Goal: Transaction & Acquisition: Purchase product/service

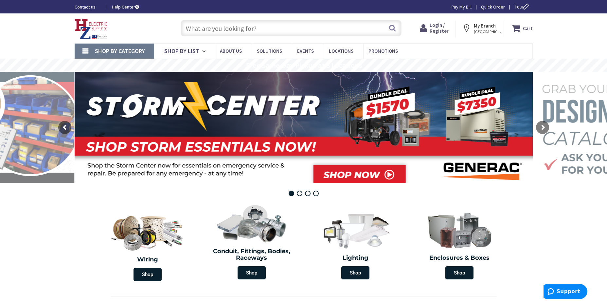
click at [438, 24] on span "Login / Register" at bounding box center [438, 28] width 19 height 12
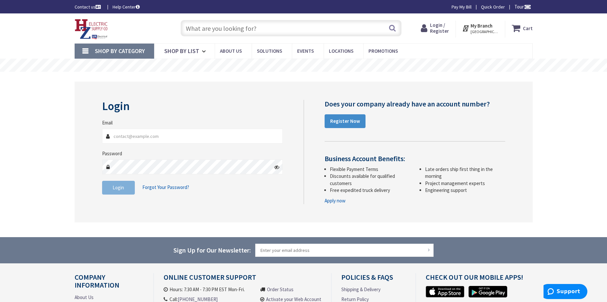
type input "[EMAIL_ADDRESS][DOMAIN_NAME]"
click at [120, 187] on span "Login" at bounding box center [118, 187] width 11 height 6
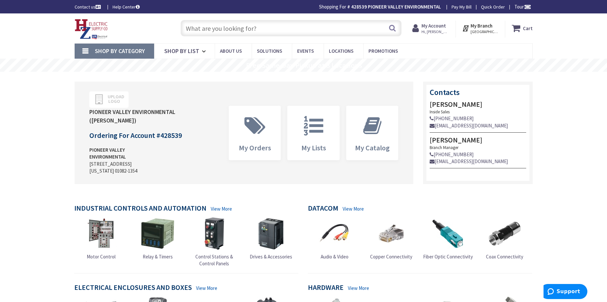
click at [305, 30] on input "text" at bounding box center [291, 28] width 221 height 16
click at [325, 30] on input "text" at bounding box center [291, 28] width 221 height 16
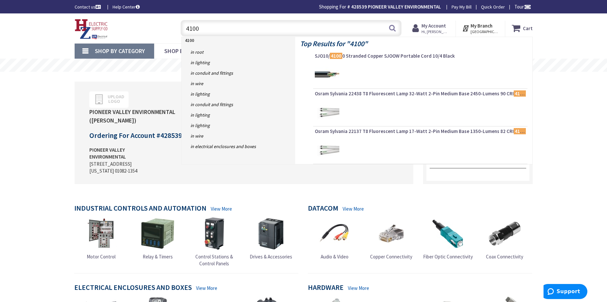
type input "41002"
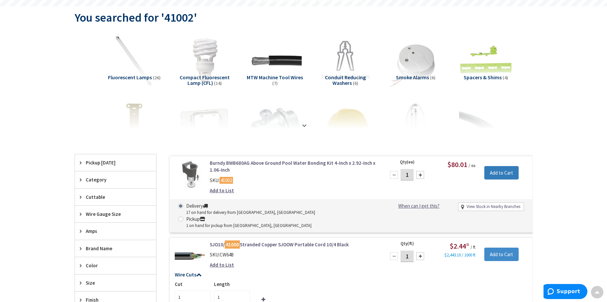
click at [495, 173] on input "Add to Cart" at bounding box center [501, 173] width 34 height 14
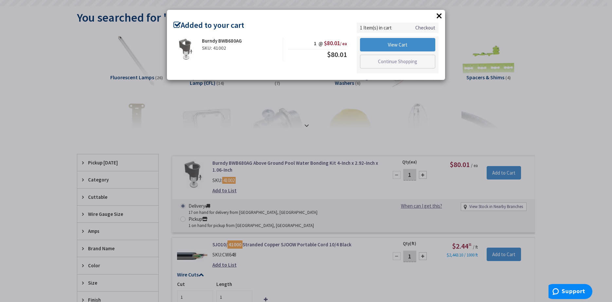
click at [526, 117] on div "× Added to your cart Burndy BWB680AG SKU: 41002 1 @ $80.01 / ea $80.01" at bounding box center [306, 151] width 612 height 302
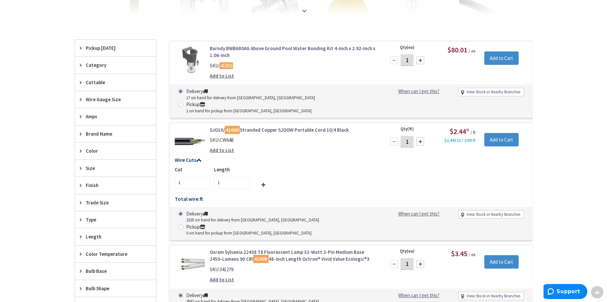
scroll to position [139, 0]
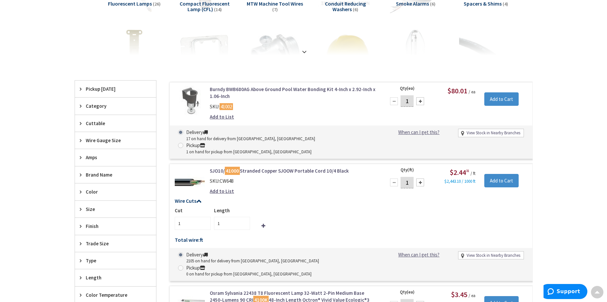
click at [183, 143] on span at bounding box center [180, 145] width 5 height 5
click at [184, 143] on input "Pickup 1 on hand for pickup from Springfield, MA" at bounding box center [182, 145] width 4 height 4
radio input "true"
click at [502, 101] on input "Add to Cart" at bounding box center [501, 99] width 34 height 14
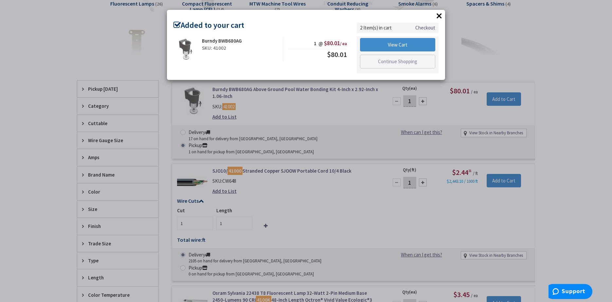
click at [537, 52] on div "× Added to your cart Burndy BWB680AG SKU: 41002 1 @ $80.01 / ea $80.01" at bounding box center [306, 151] width 612 height 302
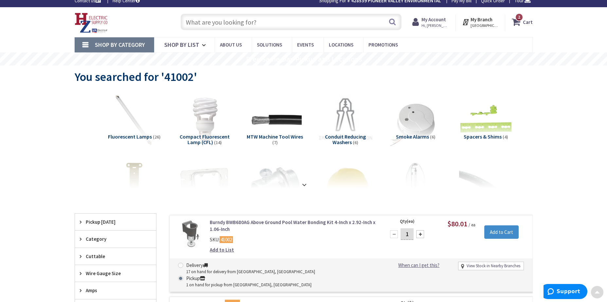
scroll to position [0, 0]
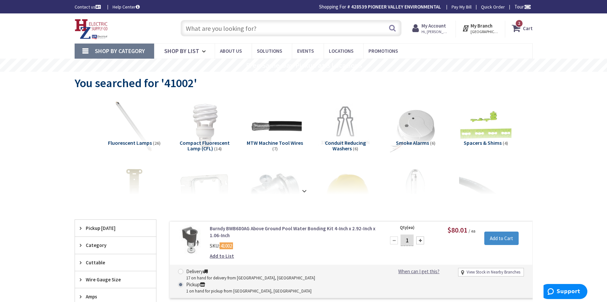
click at [288, 27] on input "text" at bounding box center [291, 28] width 221 height 16
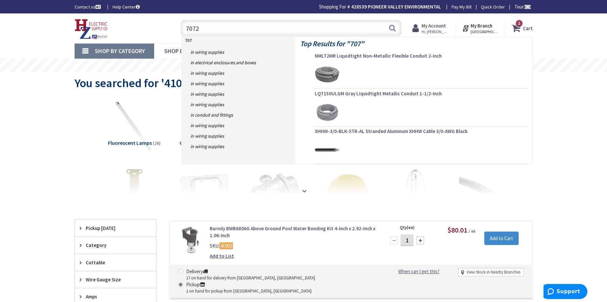
type input "70725"
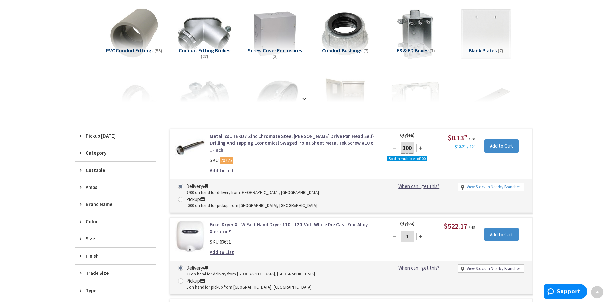
scroll to position [90, 0]
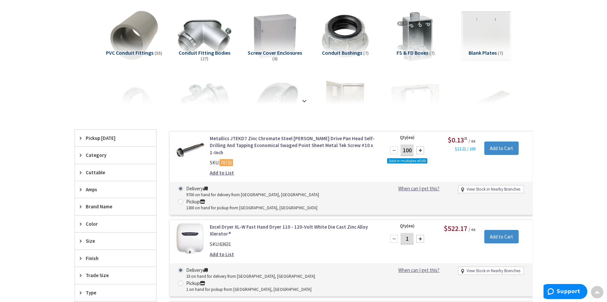
click at [183, 199] on span at bounding box center [180, 201] width 5 height 5
click at [184, 199] on input "Pickup 1300 on hand for pickup from Springfield, MA" at bounding box center [182, 201] width 4 height 4
radio input "true"
click at [498, 148] on input "Add to Cart" at bounding box center [501, 148] width 34 height 14
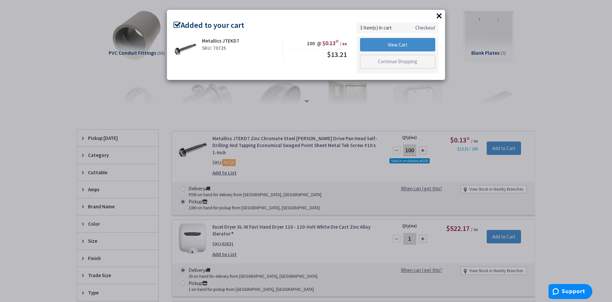
click at [541, 104] on div "× Added to your cart Metallics JTEKD7 SKU: 70725 100 @ $0.13 21 / ea $13.21 Che…" at bounding box center [306, 151] width 612 height 302
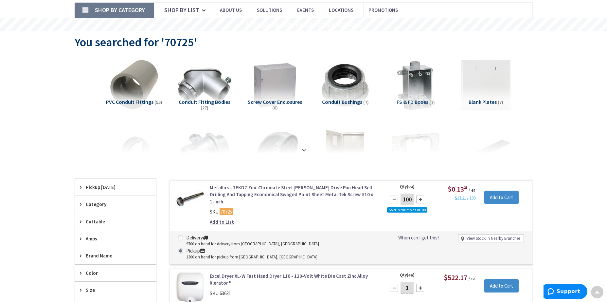
scroll to position [0, 0]
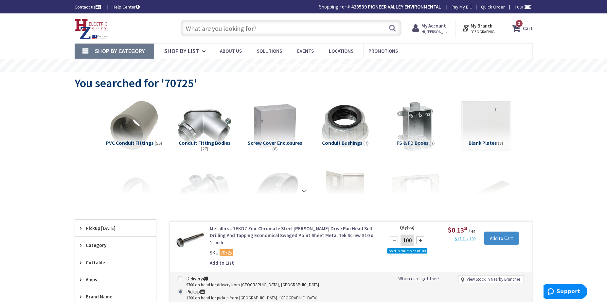
click at [245, 27] on input "text" at bounding box center [291, 28] width 221 height 16
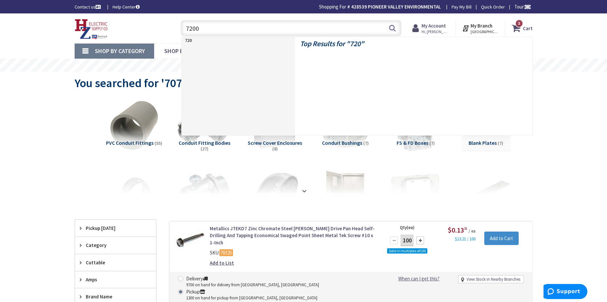
type input "72000"
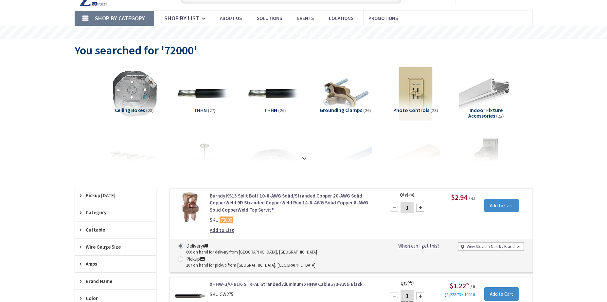
click at [407, 205] on input "1" at bounding box center [406, 206] width 13 height 11
type input "5"
click at [183, 256] on span at bounding box center [180, 258] width 5 height 5
click at [184, 256] on input "Pickup 107 on hand for pickup from Springfield, MA" at bounding box center [182, 258] width 4 height 4
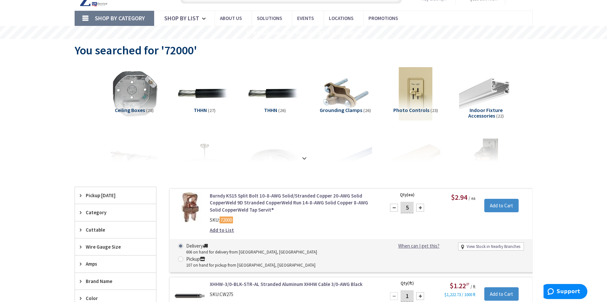
radio input "true"
click at [494, 207] on input "Add to Cart" at bounding box center [501, 206] width 34 height 14
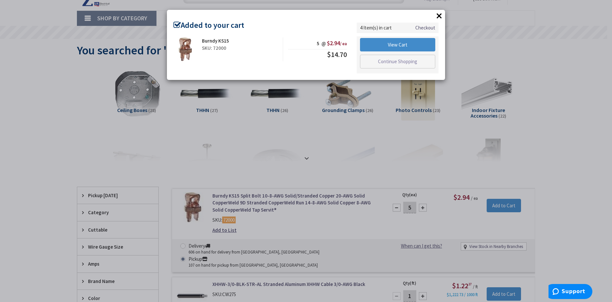
click at [565, 131] on div "× Added to your cart Burndy KS15 SKU: 72000 5 @ $2.94 / ea $14.70" at bounding box center [306, 151] width 612 height 302
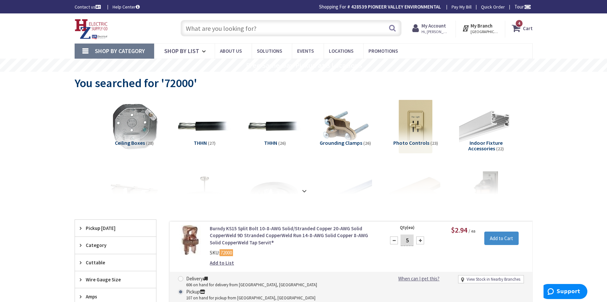
click at [298, 25] on input "text" at bounding box center [291, 28] width 221 height 16
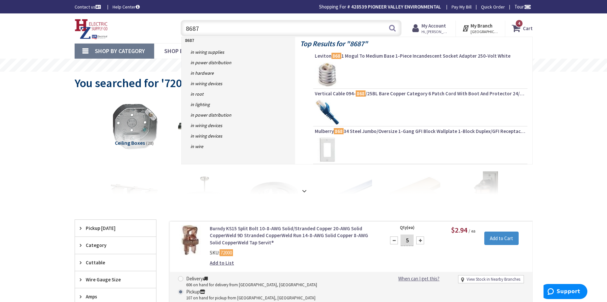
type input "86878"
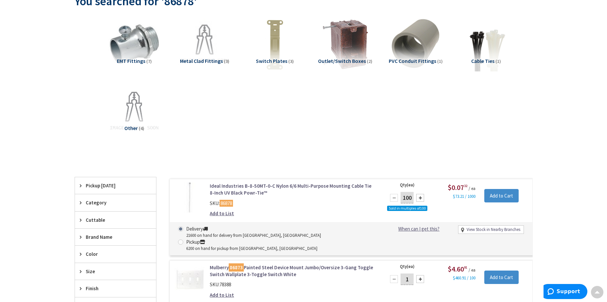
click at [183, 239] on span at bounding box center [180, 241] width 5 height 5
click at [184, 239] on input "Pickup 6200 on hand for pickup from [GEOGRAPHIC_DATA], [GEOGRAPHIC_DATA]" at bounding box center [182, 241] width 4 height 4
radio input "true"
click at [495, 195] on input "Add to Cart" at bounding box center [501, 196] width 34 height 14
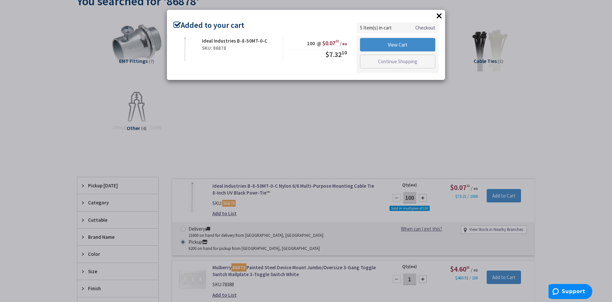
click at [526, 143] on div "× Added to your cart Ideal Industries B-8-50MT-0-C SKU: 86878 100 @ $0.07 32 / …" at bounding box center [306, 151] width 612 height 302
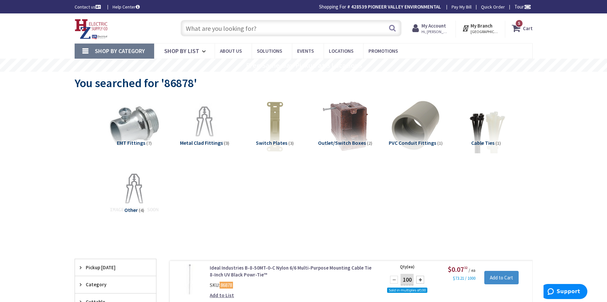
click at [236, 32] on input "text" at bounding box center [291, 28] width 221 height 16
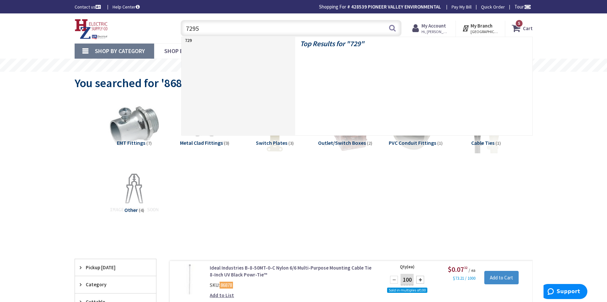
type input "72958"
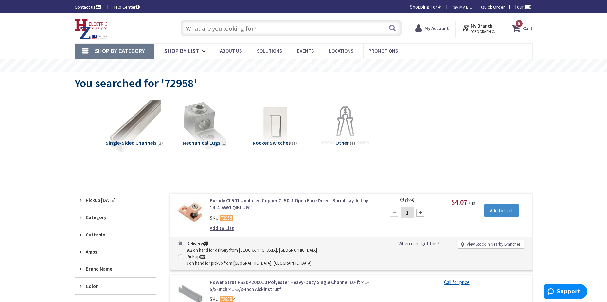
click at [406, 213] on input "1" at bounding box center [406, 211] width 13 height 11
type input "2"
click at [503, 209] on input "Add to Cart" at bounding box center [501, 210] width 34 height 14
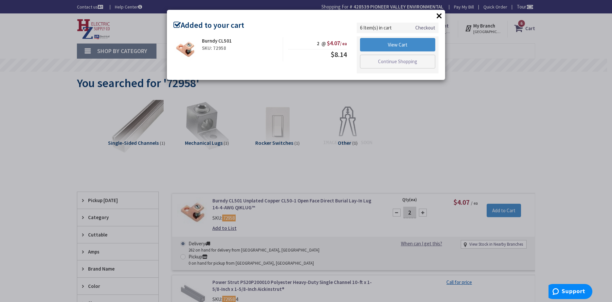
drag, startPoint x: 515, startPoint y: 171, endPoint x: 516, endPoint y: 167, distance: 3.5
click at [516, 170] on div "× Added to your cart Burndy CL501 SKU: 72958 2 @ $4.07 / ea $8.14" at bounding box center [306, 151] width 612 height 302
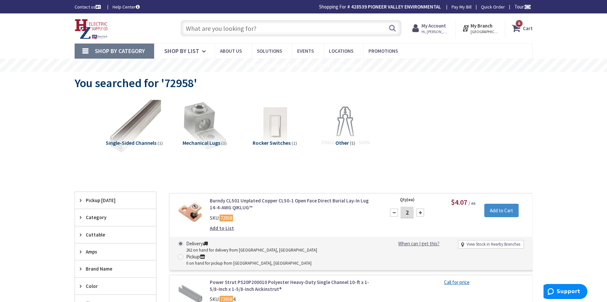
click at [346, 29] on input "text" at bounding box center [291, 28] width 221 height 16
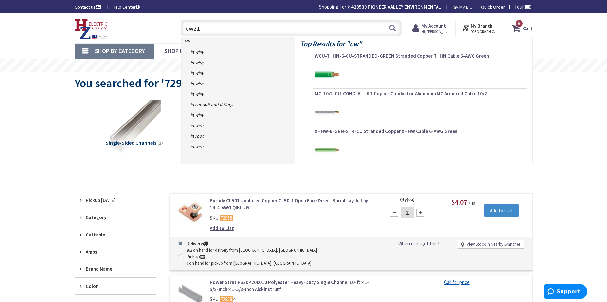
type input "cw213"
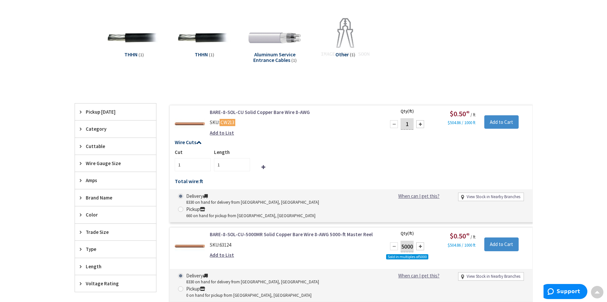
click at [409, 121] on input "1" at bounding box center [406, 123] width 13 height 11
drag, startPoint x: 390, startPoint y: 117, endPoint x: 407, endPoint y: 121, distance: 17.1
click at [408, 121] on input "1" at bounding box center [406, 123] width 13 height 11
type input "200"
click at [447, 79] on div "View Subcategories XHHW (26) Copper (14) Liquidtight Non-Metallic Conduit (LTNM…" at bounding box center [304, 307] width 458 height 732
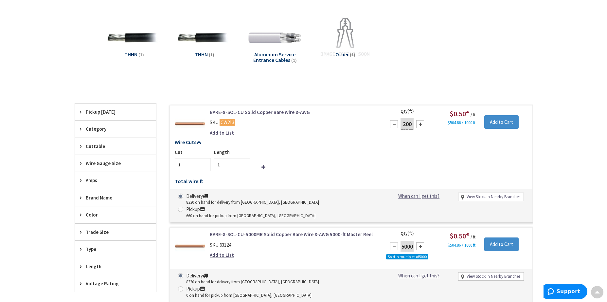
type input "200"
click at [503, 124] on input "Add to Cart" at bounding box center [501, 122] width 34 height 14
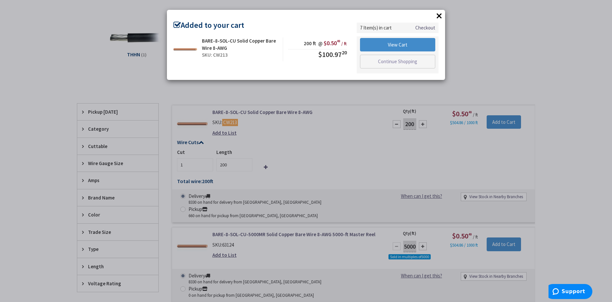
click at [530, 52] on div "× Added to your cart BARE-8-SOL-CU Solid Copper Bare Wire 8-AWG SKU: CW213 200 …" at bounding box center [306, 151] width 612 height 302
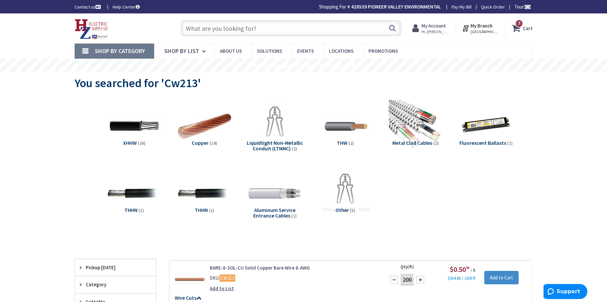
click at [294, 23] on input "text" at bounding box center [291, 28] width 221 height 16
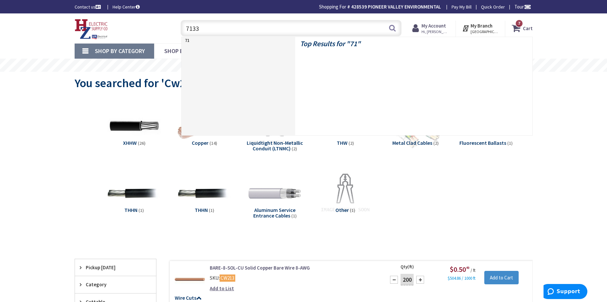
type input "71333"
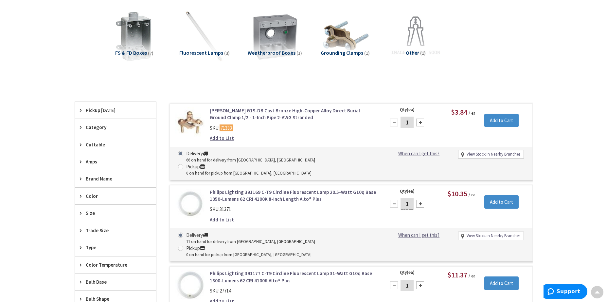
click at [418, 123] on div at bounding box center [420, 122] width 8 height 8
type input "2"
click at [500, 120] on input "Add to Cart" at bounding box center [501, 121] width 34 height 14
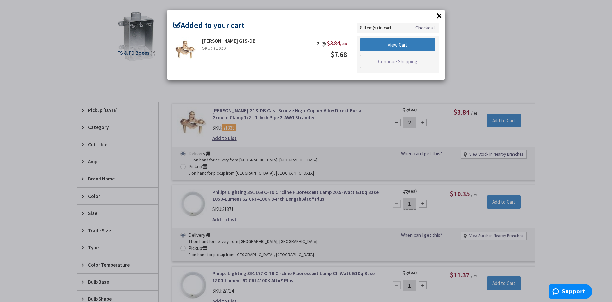
click at [418, 44] on link "View Cart" at bounding box center [397, 45] width 75 height 14
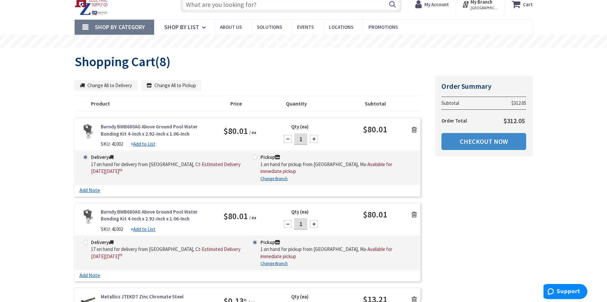
scroll to position [25, 0]
click at [413, 127] on icon at bounding box center [413, 129] width 5 height 7
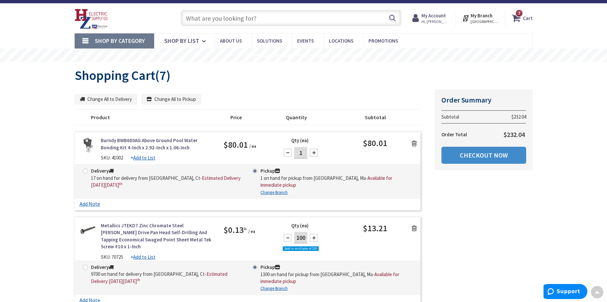
scroll to position [8, 0]
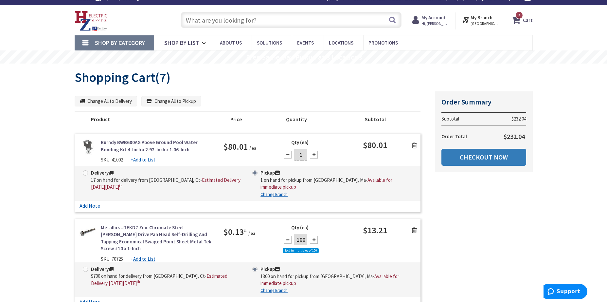
click at [493, 158] on link "Checkout Now" at bounding box center [483, 157] width 85 height 17
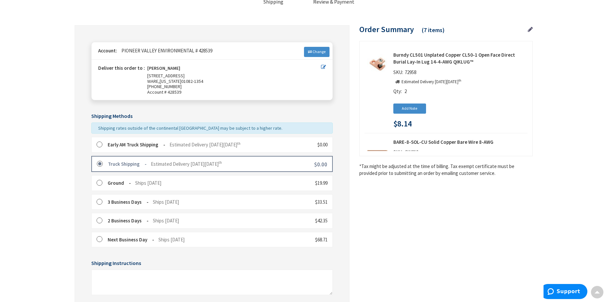
scroll to position [383, 0]
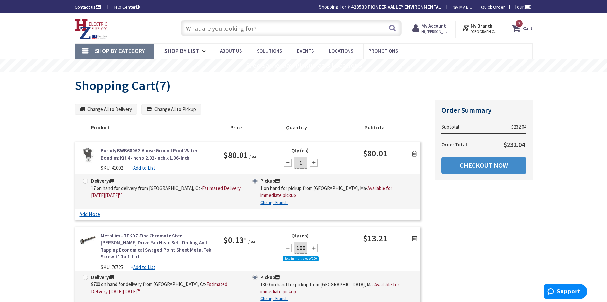
click at [461, 79] on h1 "Shopping Cart (7)" at bounding box center [304, 85] width 458 height 14
